Goal: Task Accomplishment & Management: Use online tool/utility

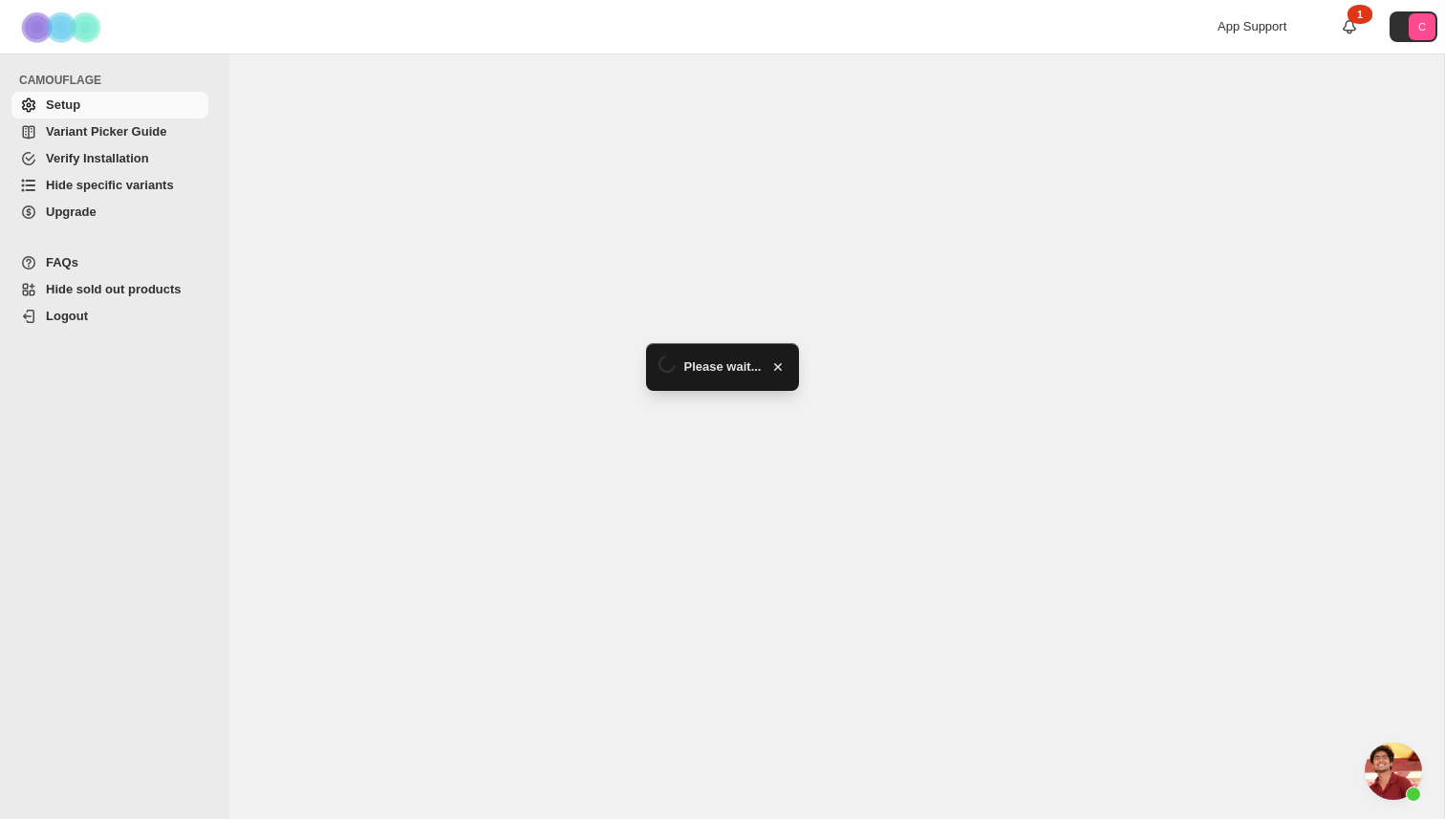
scroll to position [449, 0]
select select "******"
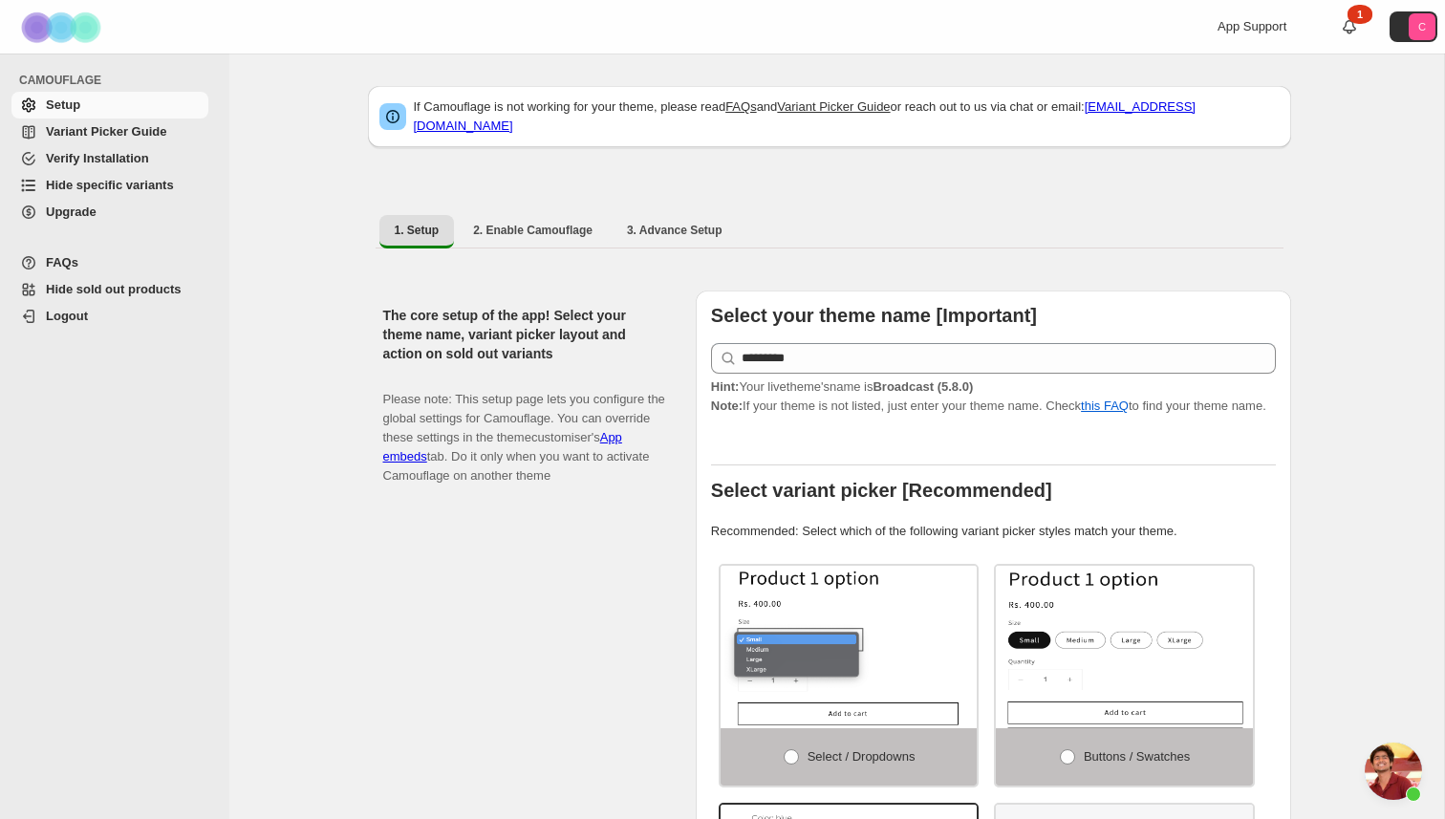
click at [142, 184] on span "Hide specific variants" at bounding box center [110, 185] width 128 height 14
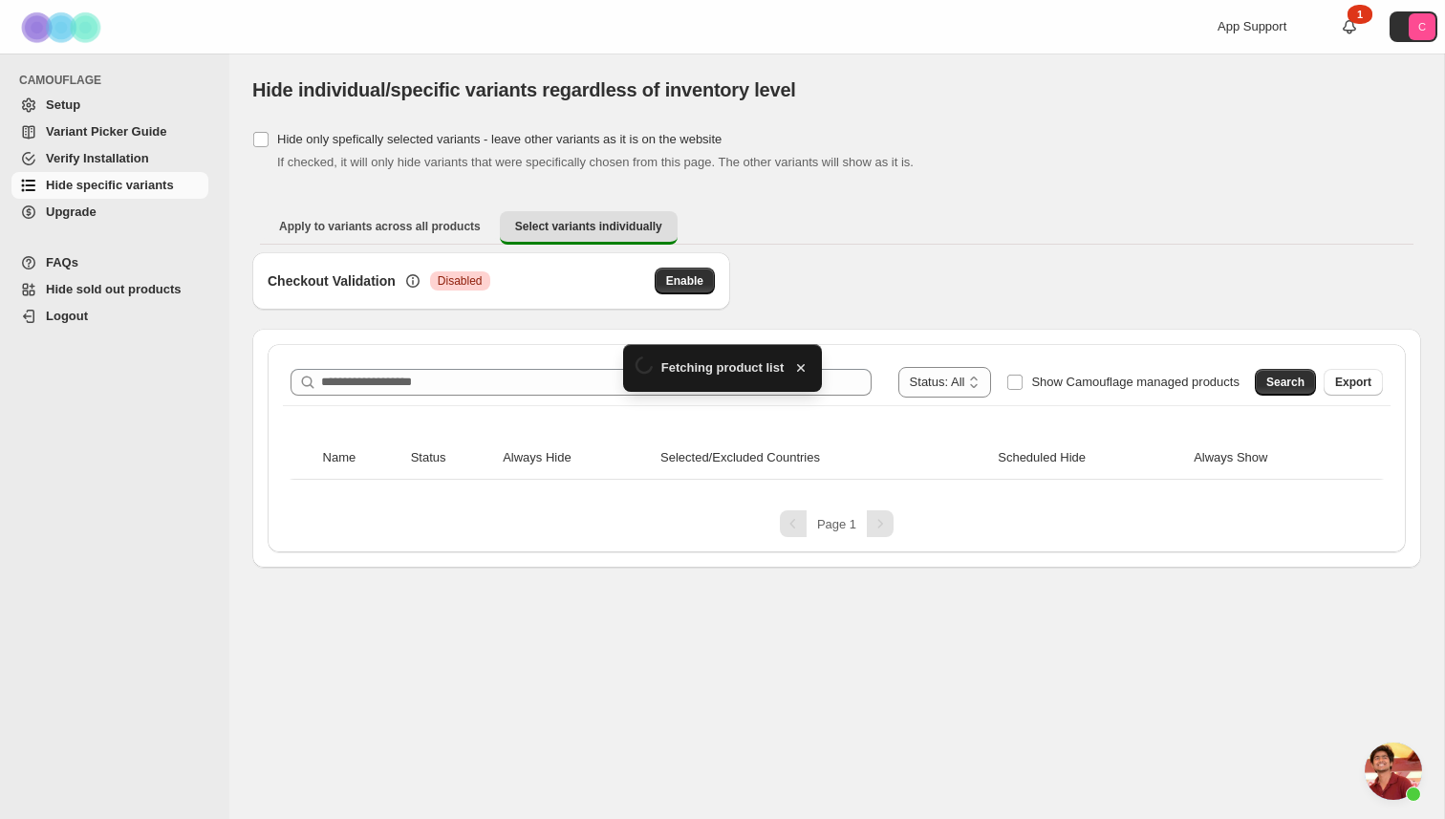
scroll to position [449, 0]
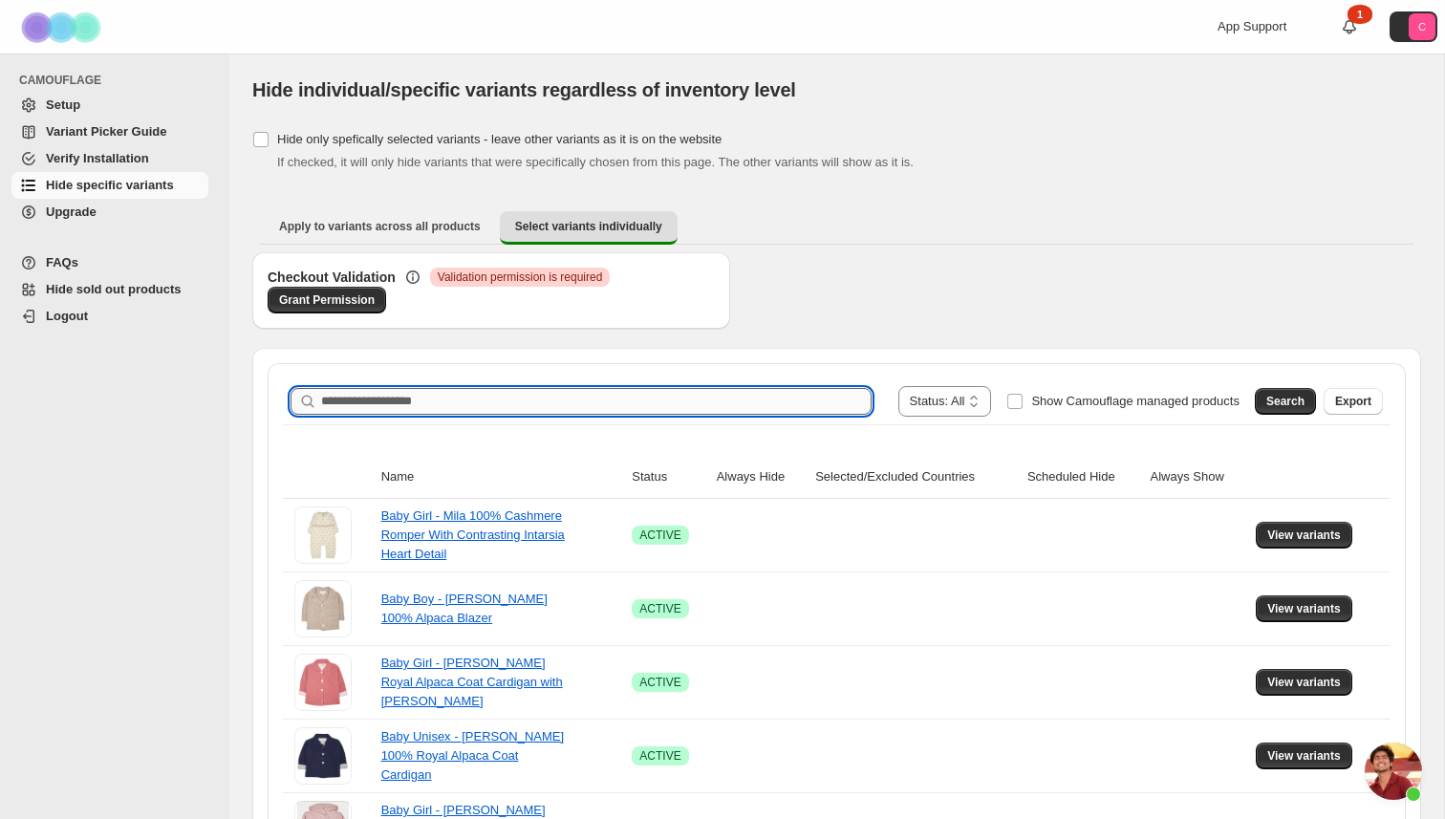
click at [425, 399] on input "Search product name" at bounding box center [596, 401] width 551 height 27
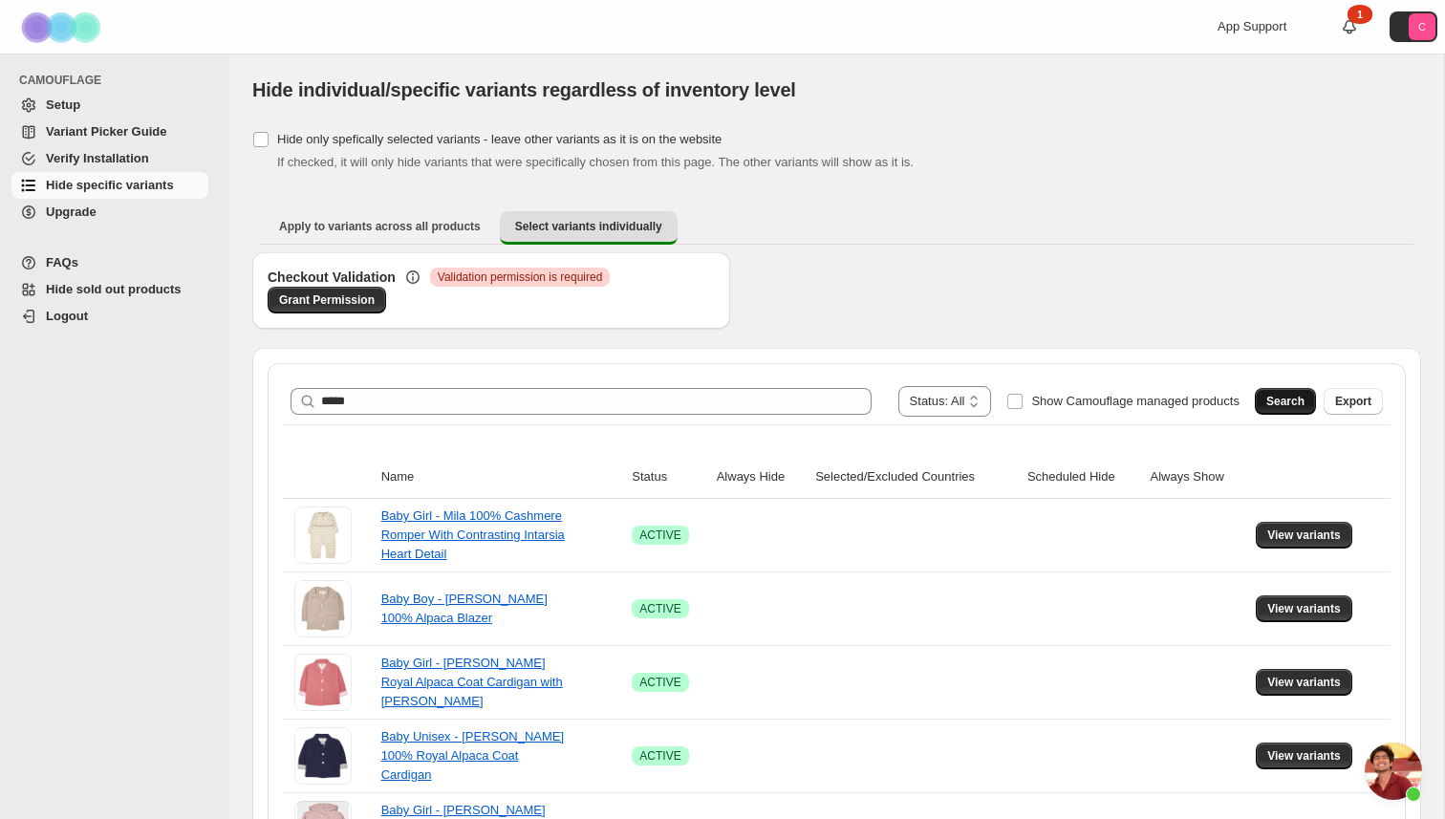
click at [1283, 393] on button "Search" at bounding box center [1285, 401] width 61 height 27
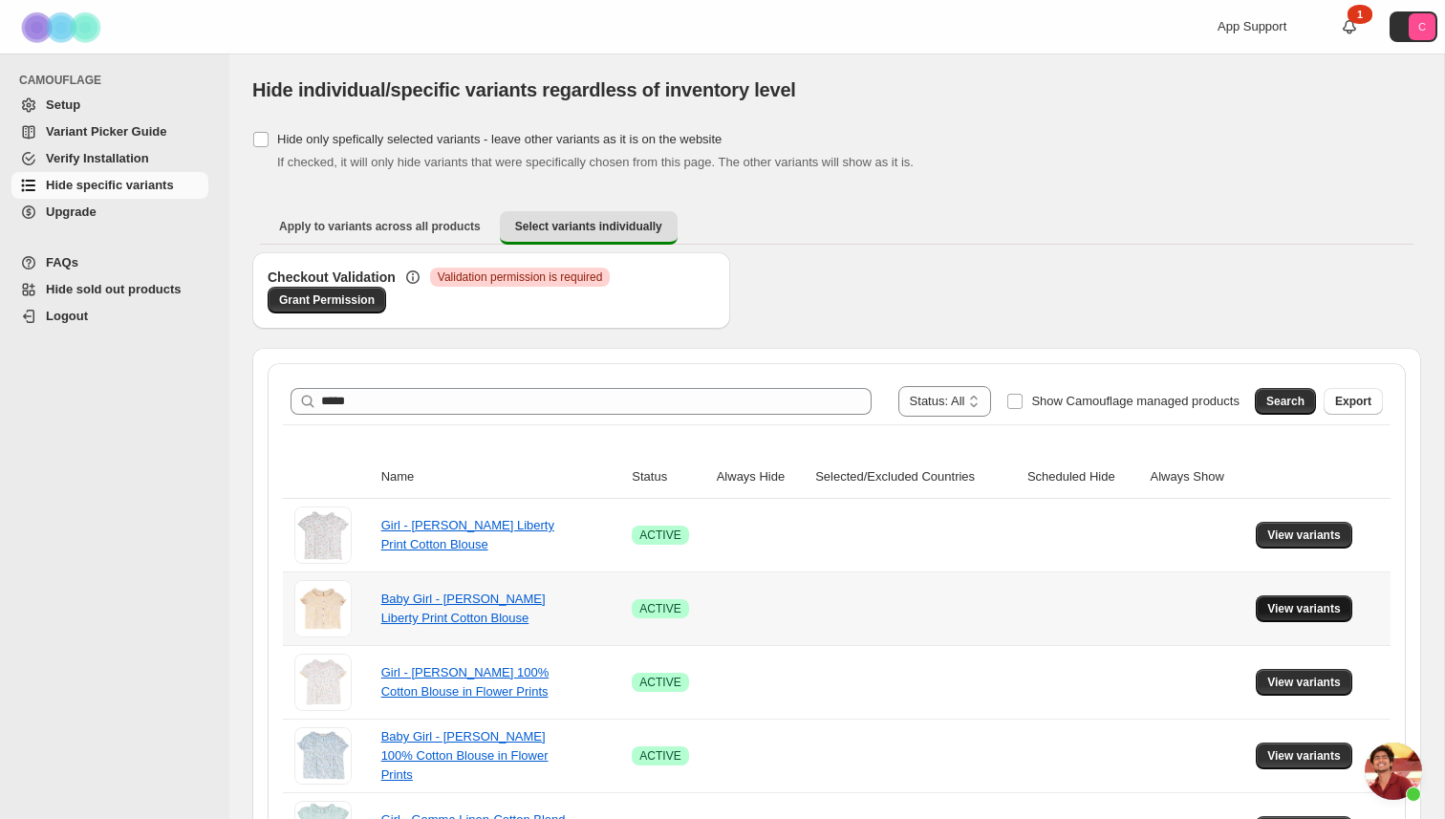
click at [1327, 605] on span "View variants" at bounding box center [1305, 608] width 74 height 15
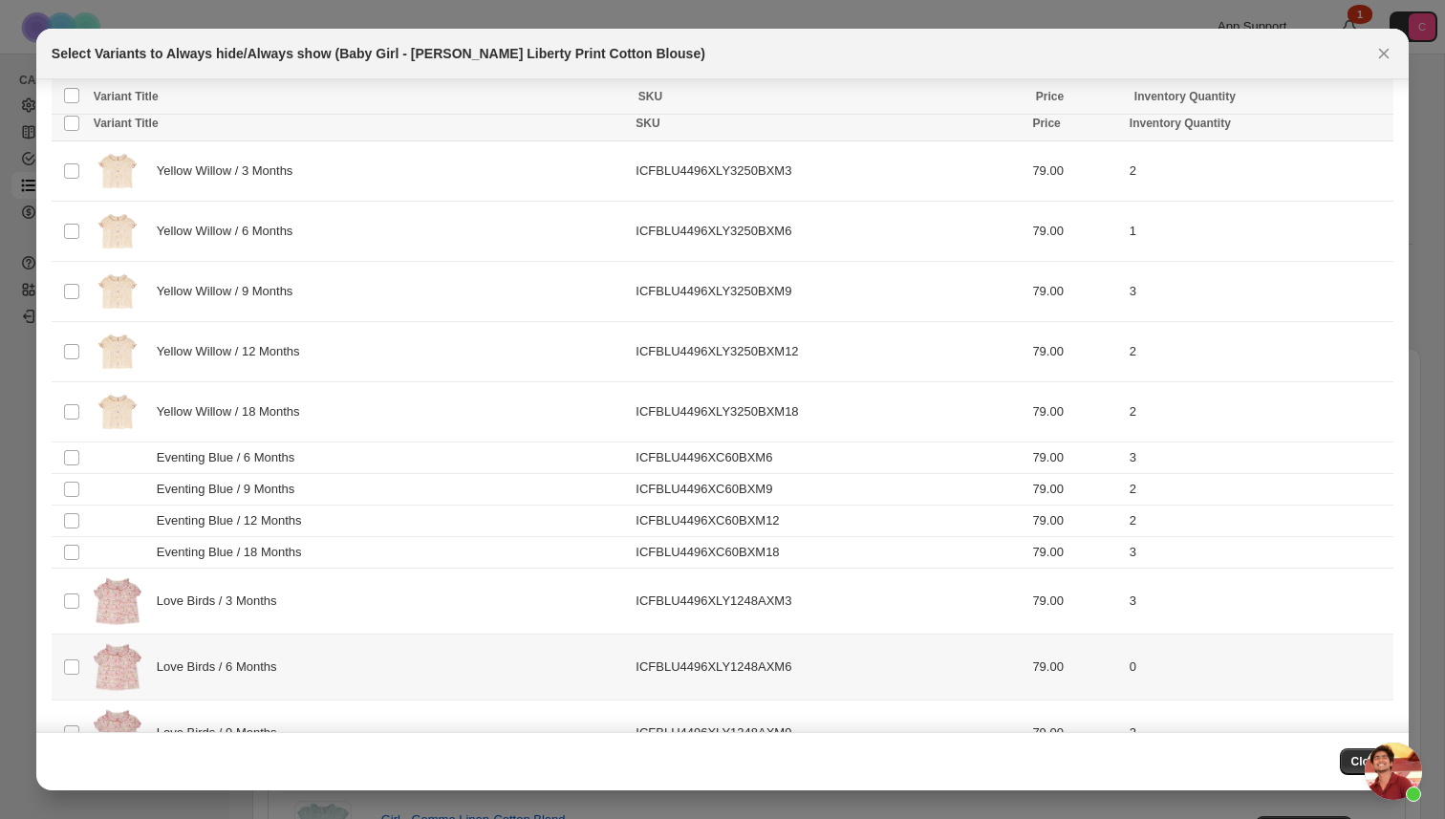
scroll to position [0, 0]
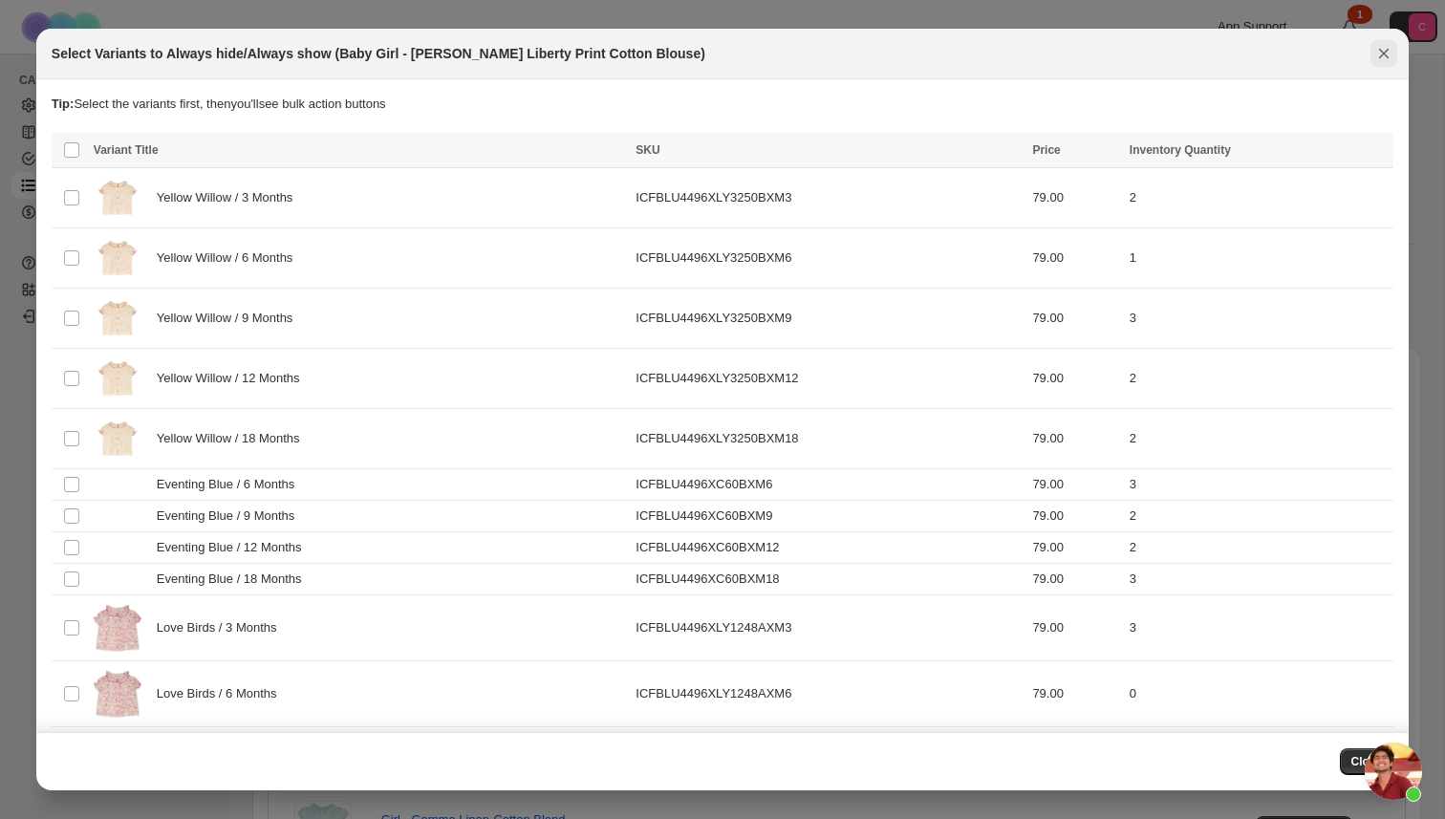
click at [1390, 50] on icon "Close" at bounding box center [1384, 53] width 19 height 19
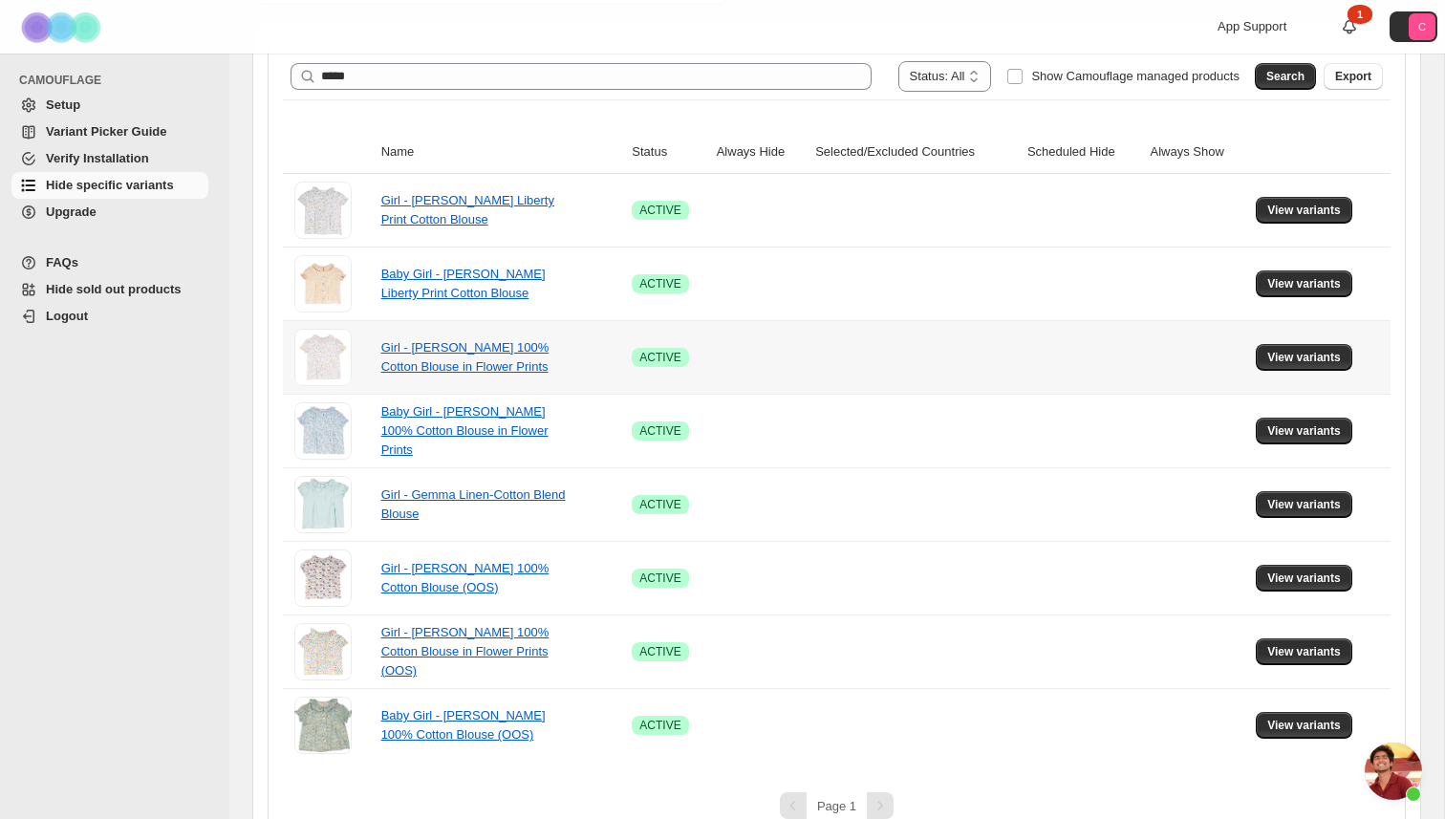
scroll to position [356, 0]
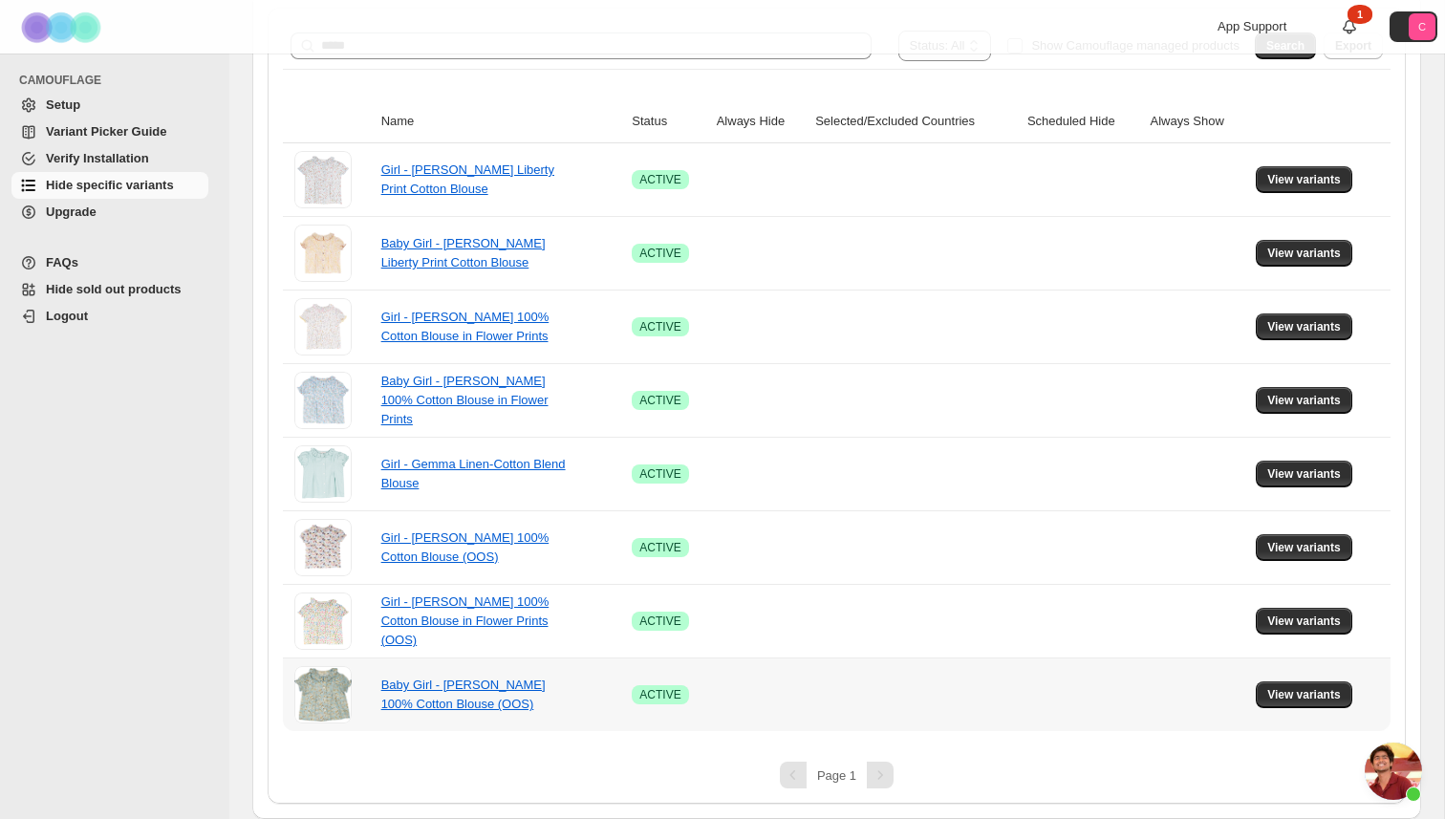
click at [437, 692] on div "Baby Girl - [PERSON_NAME] 100% Cotton Blouse (OOS)" at bounding box center [476, 695] width 191 height 38
click at [457, 686] on link "Baby Girl - [PERSON_NAME] 100% Cotton Blouse (OOS)" at bounding box center [463, 694] width 164 height 33
click at [433, 265] on link "Baby Girl - [PERSON_NAME] Liberty Print Cotton Blouse" at bounding box center [463, 252] width 164 height 33
click at [1298, 262] on button "View variants" at bounding box center [1304, 253] width 97 height 27
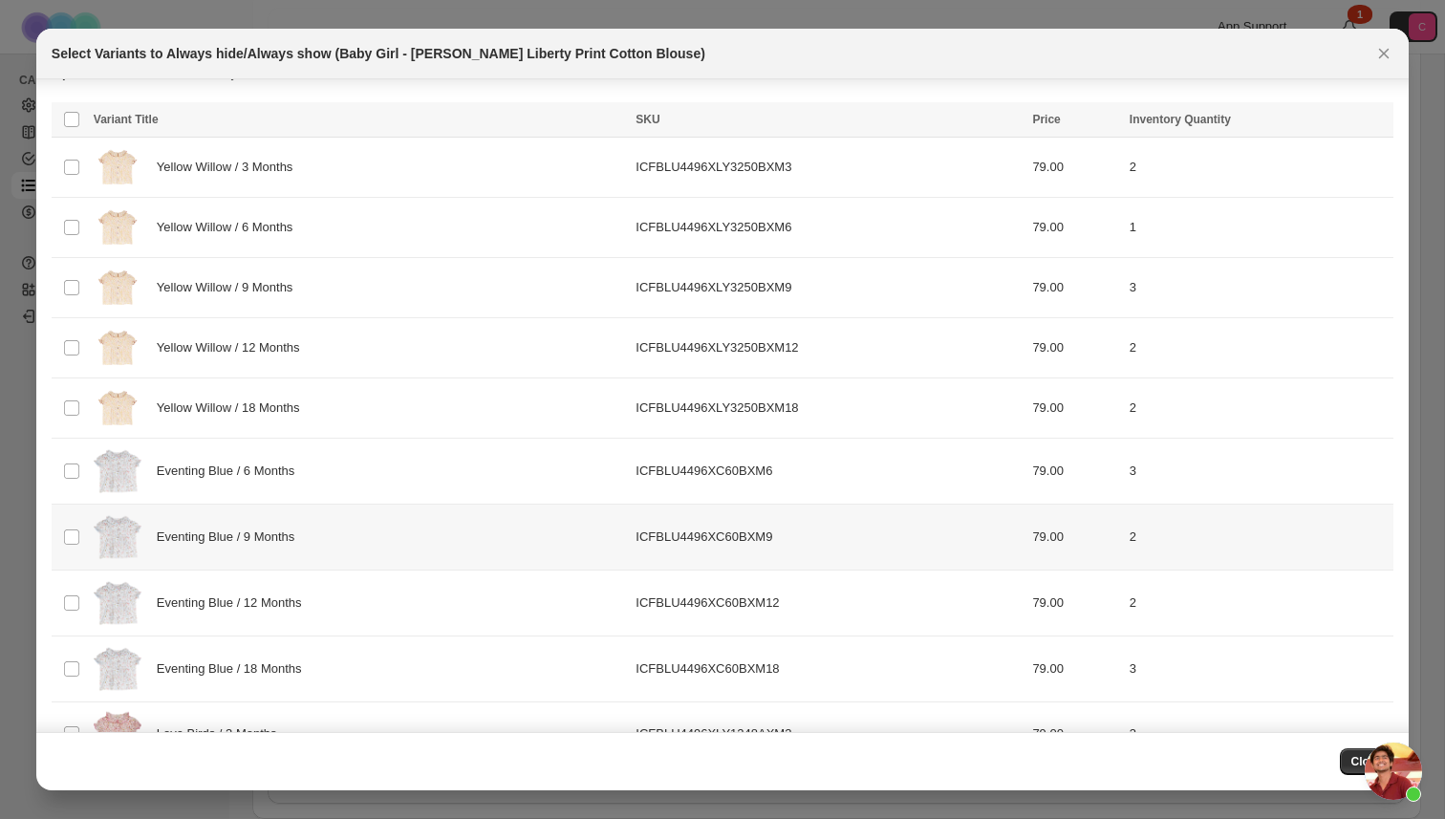
scroll to position [0, 0]
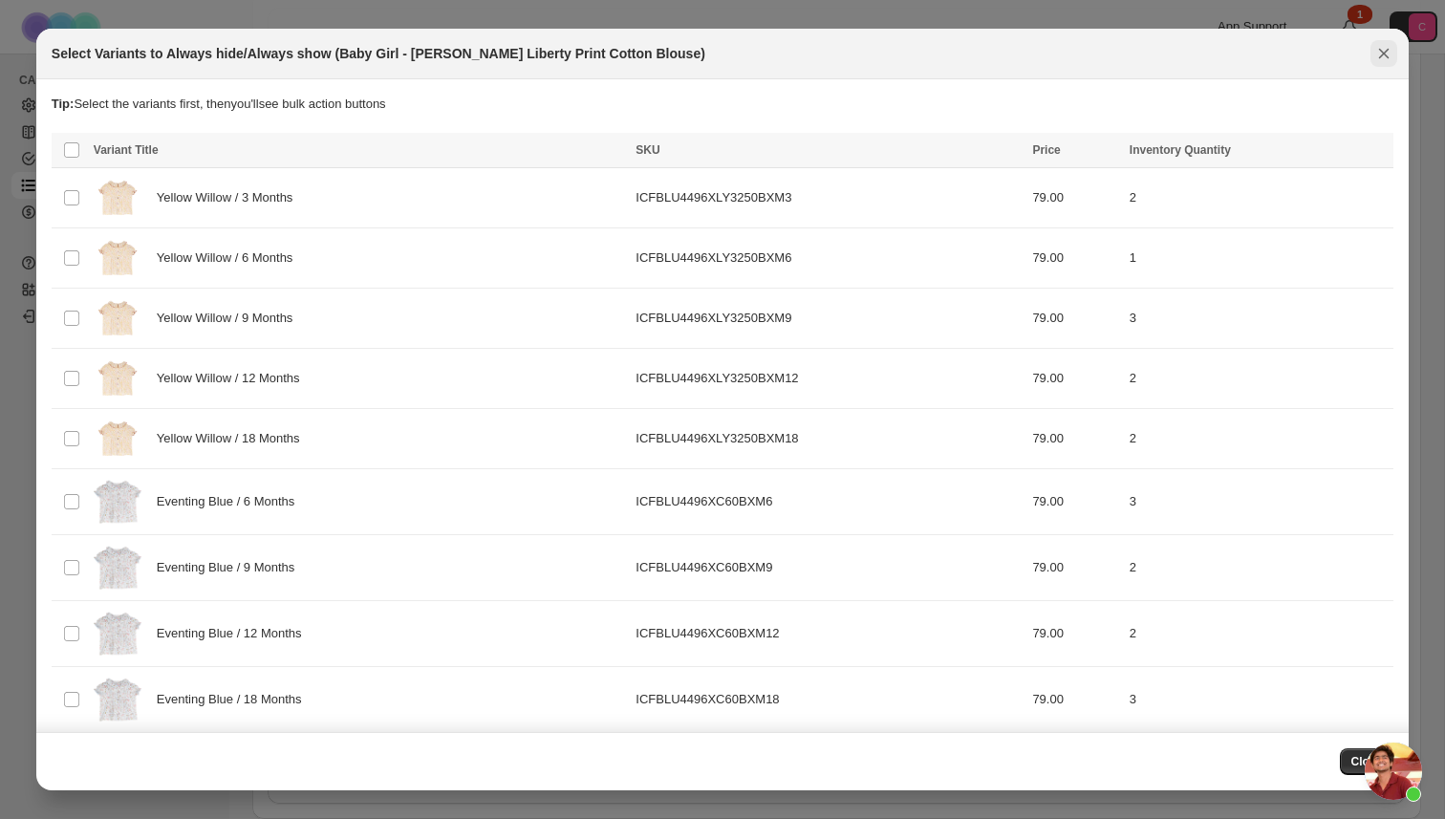
click at [1383, 52] on icon "Close" at bounding box center [1384, 54] width 11 height 11
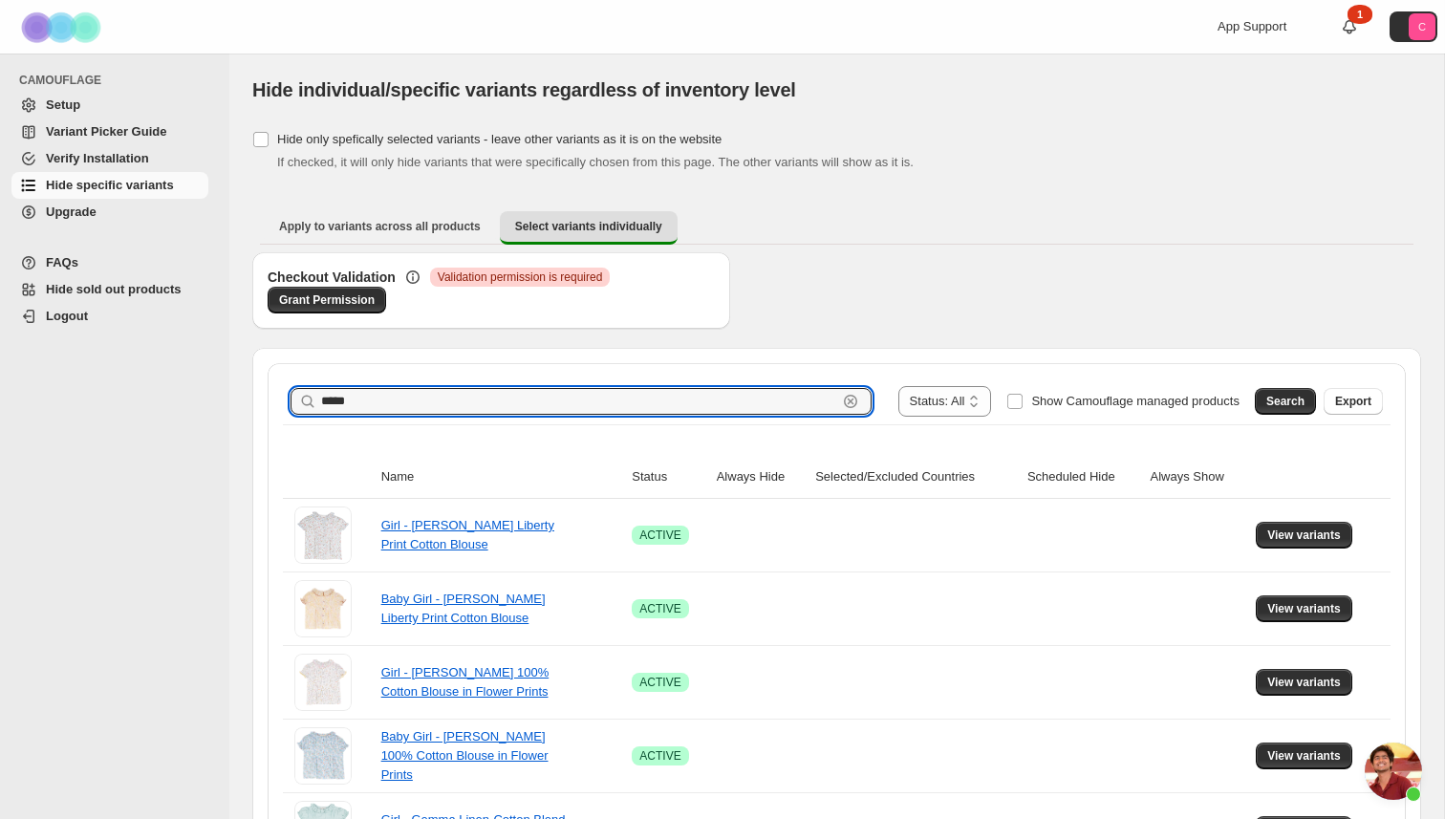
drag, startPoint x: 426, startPoint y: 402, endPoint x: 299, endPoint y: 394, distance: 127.4
click at [299, 394] on div "***** Clear" at bounding box center [581, 401] width 581 height 27
paste input "**********"
drag, startPoint x: 779, startPoint y: 401, endPoint x: 325, endPoint y: 408, distance: 454.2
click at [325, 408] on input "**********" at bounding box center [579, 401] width 516 height 27
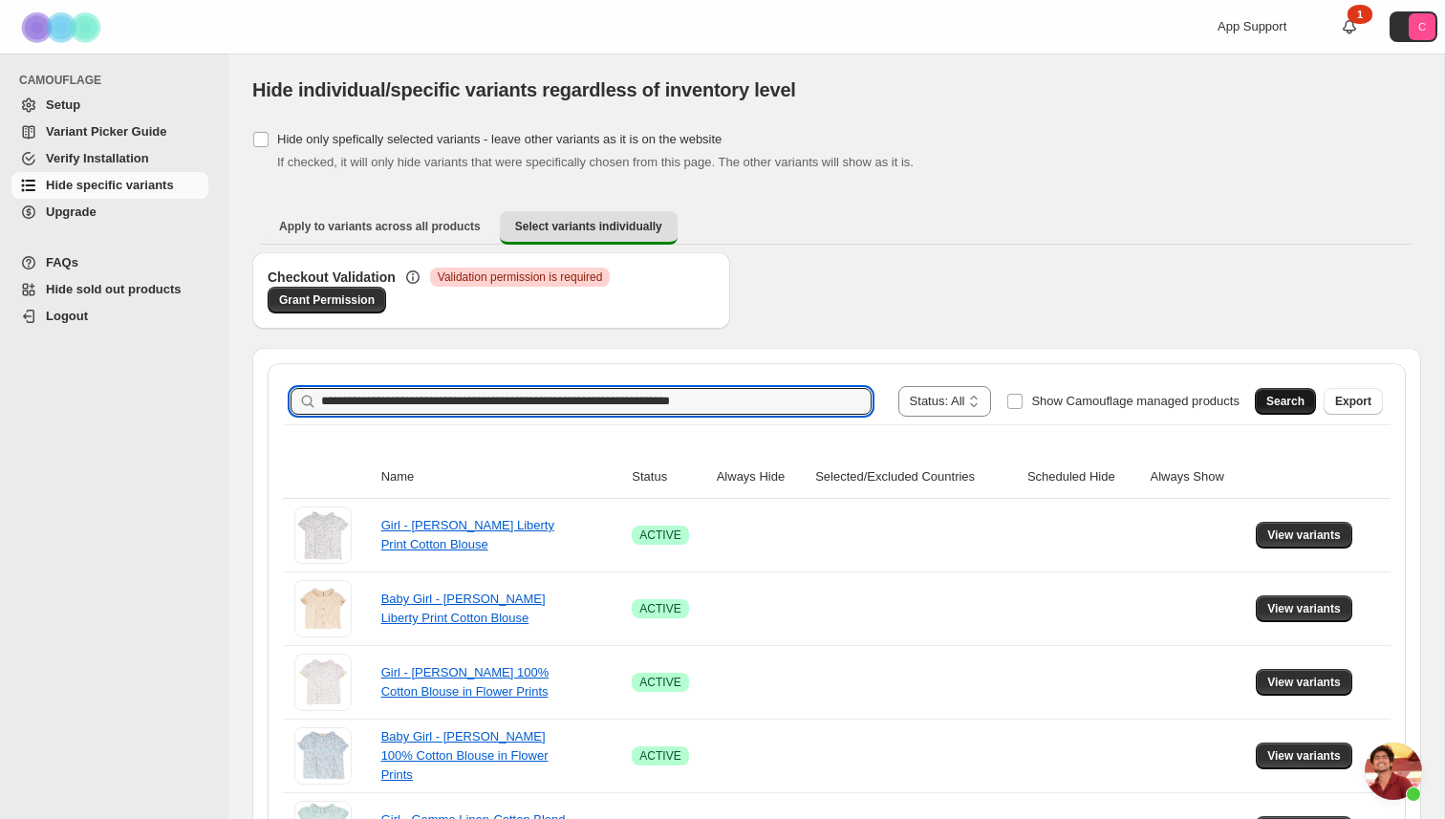
click at [1272, 397] on span "Search" at bounding box center [1286, 401] width 38 height 15
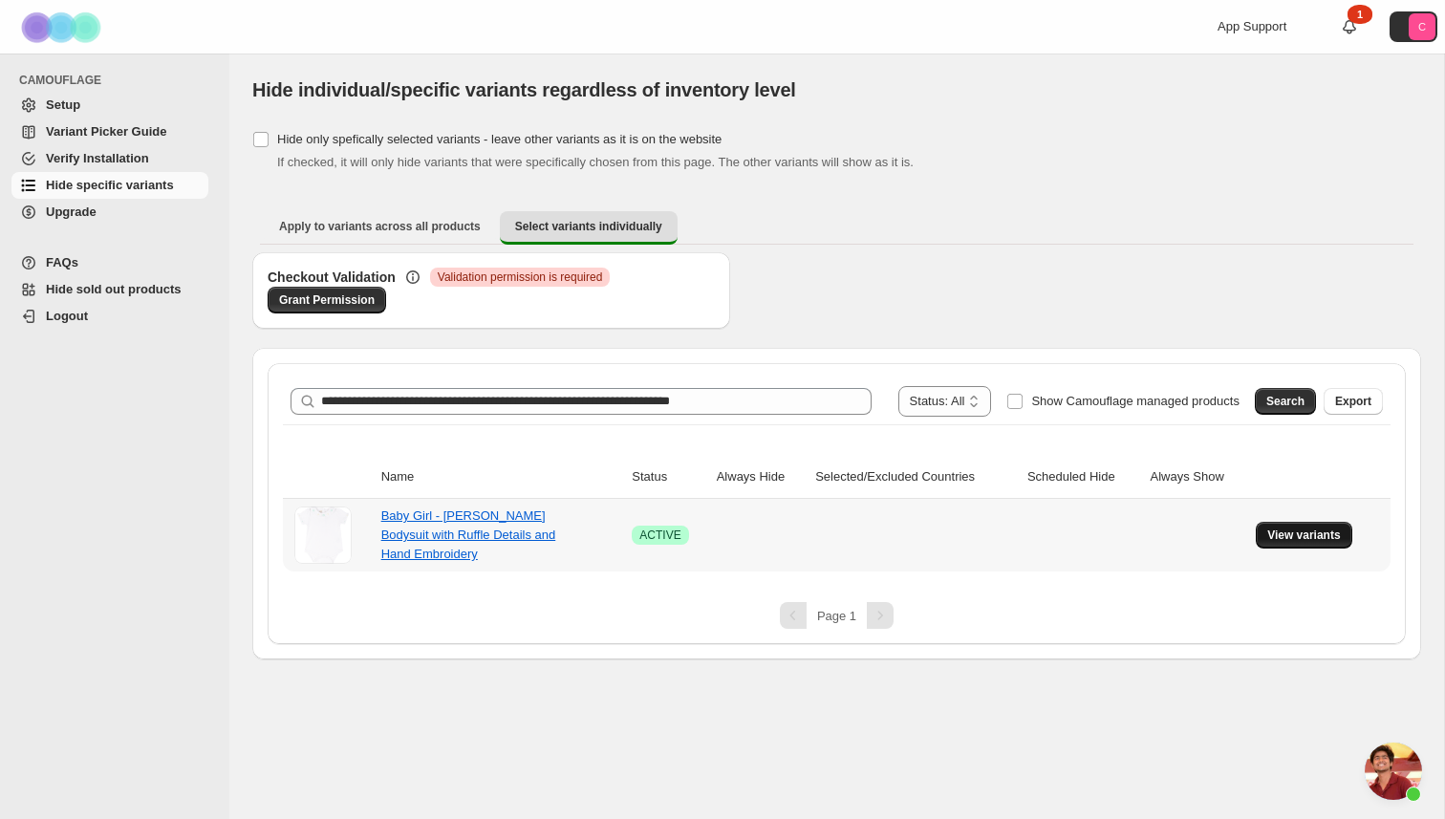
click at [1270, 535] on span "View variants" at bounding box center [1305, 535] width 74 height 15
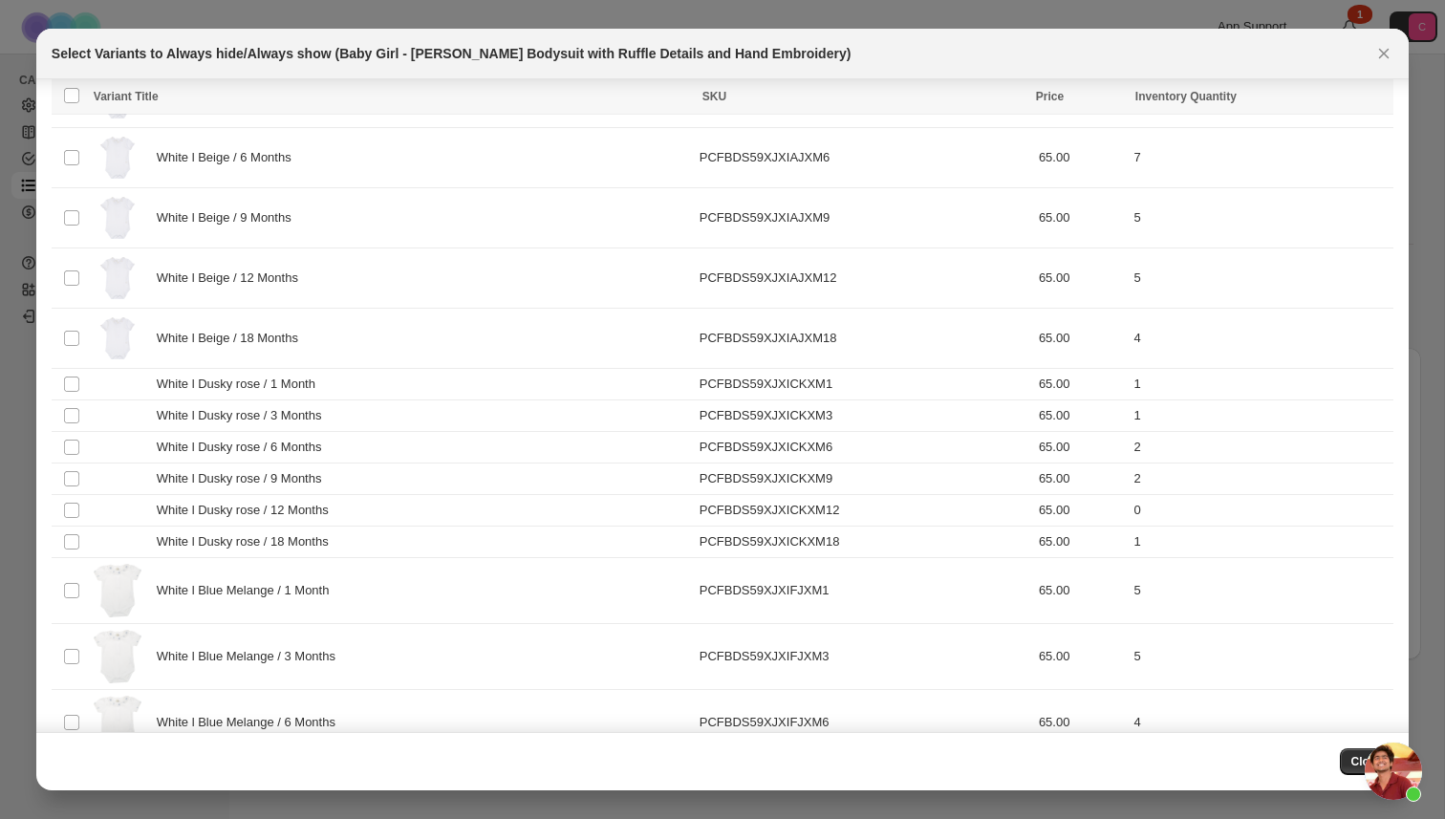
scroll to position [1268, 0]
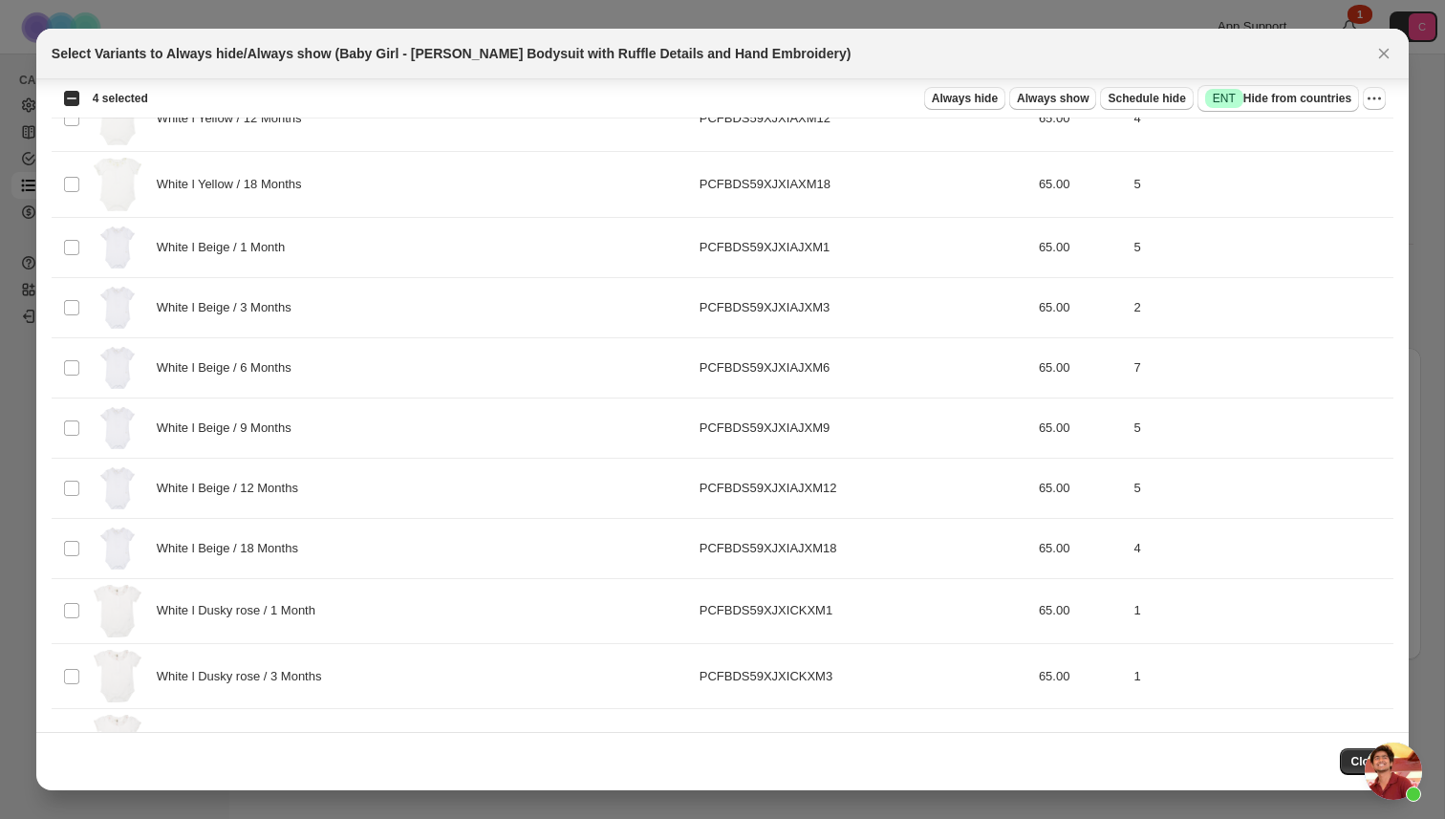
click at [966, 101] on span "Always hide" at bounding box center [965, 98] width 66 height 15
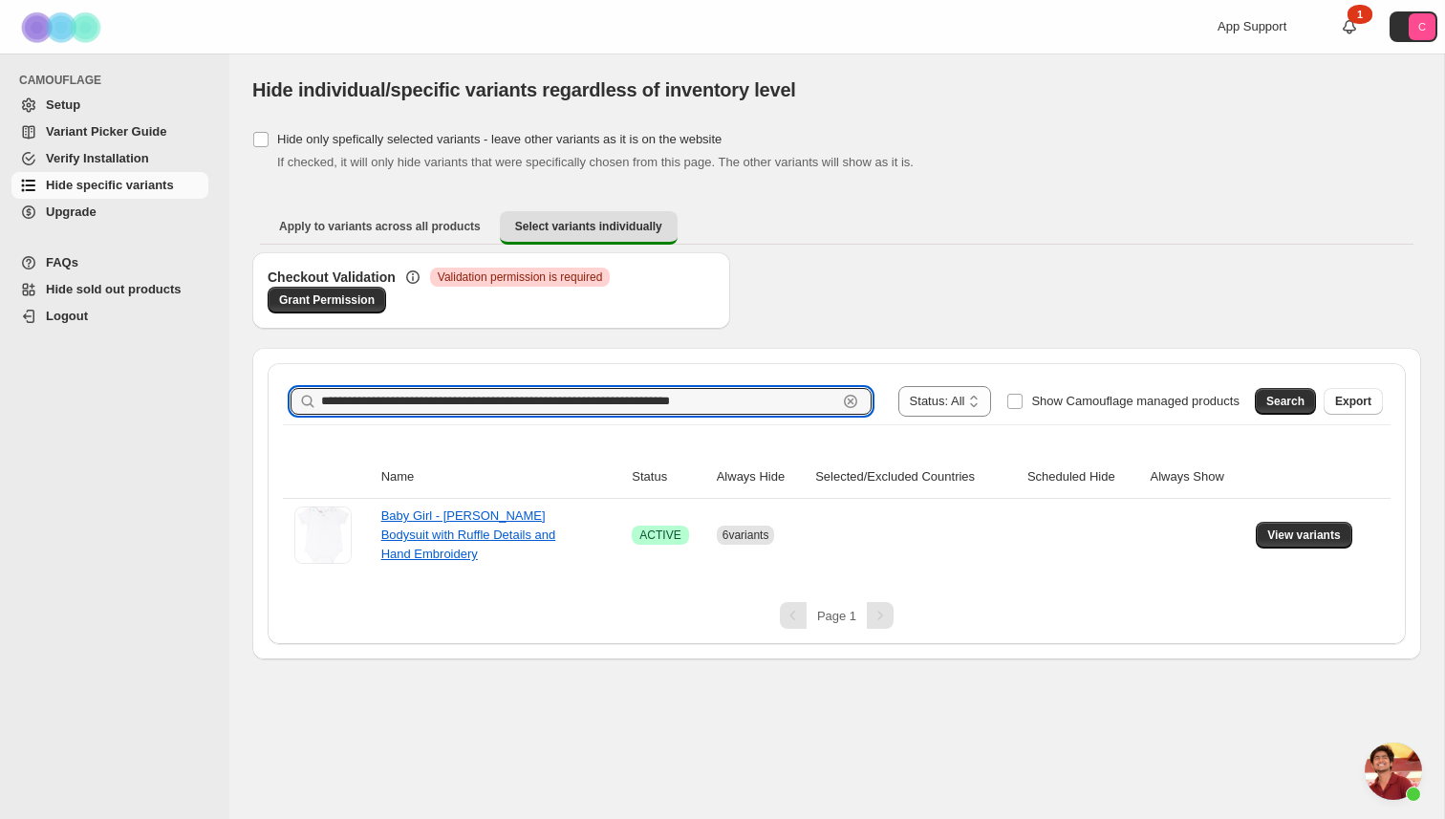
drag, startPoint x: 791, startPoint y: 401, endPoint x: 313, endPoint y: 381, distance: 478.4
click at [313, 381] on div "**********" at bounding box center [837, 402] width 1108 height 46
paste input "text"
type input "**********"
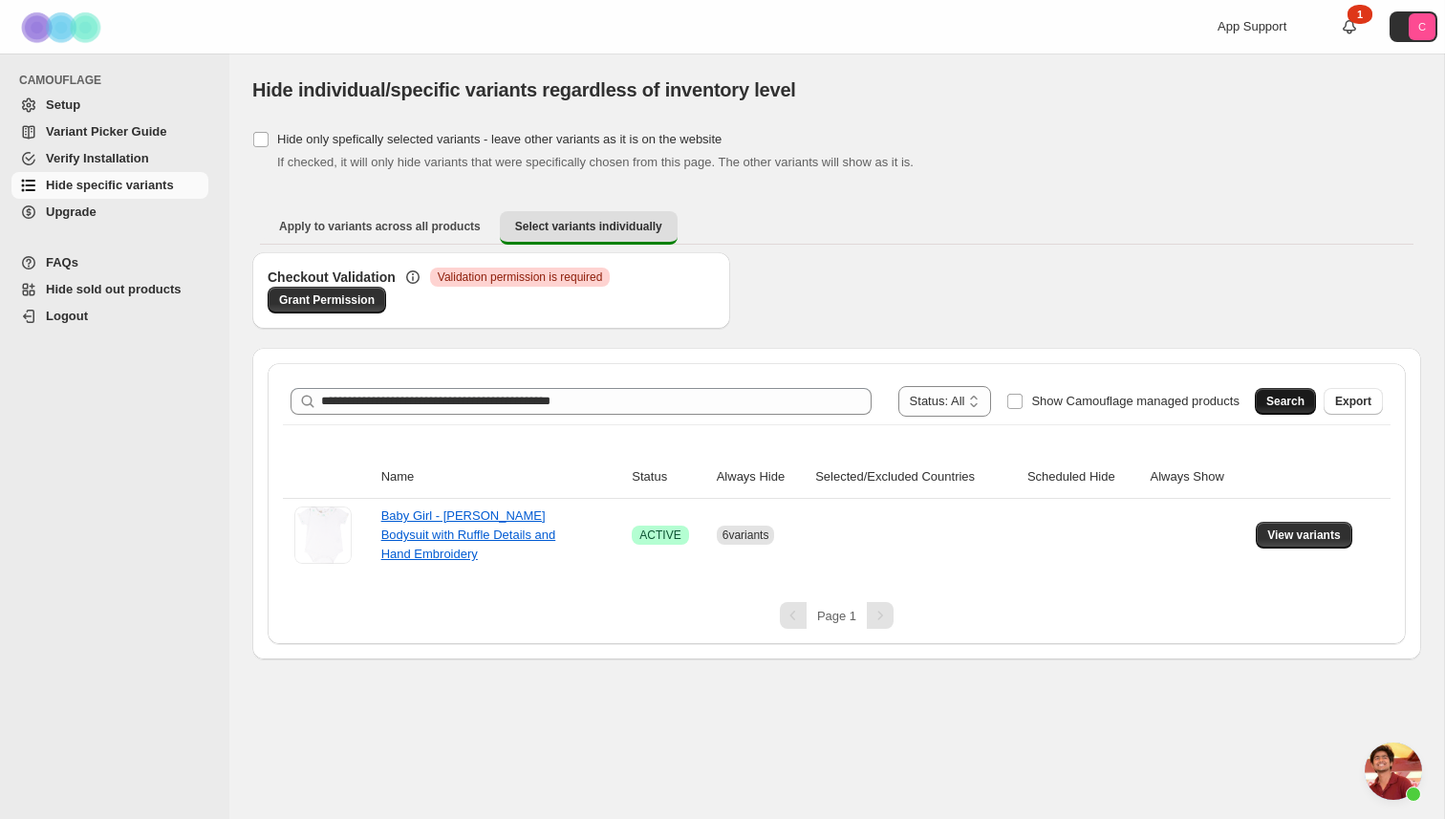
click at [1301, 391] on button "Search" at bounding box center [1285, 401] width 61 height 27
click at [1319, 535] on span "View variants" at bounding box center [1305, 535] width 74 height 15
